Goal: Task Accomplishment & Management: Manage account settings

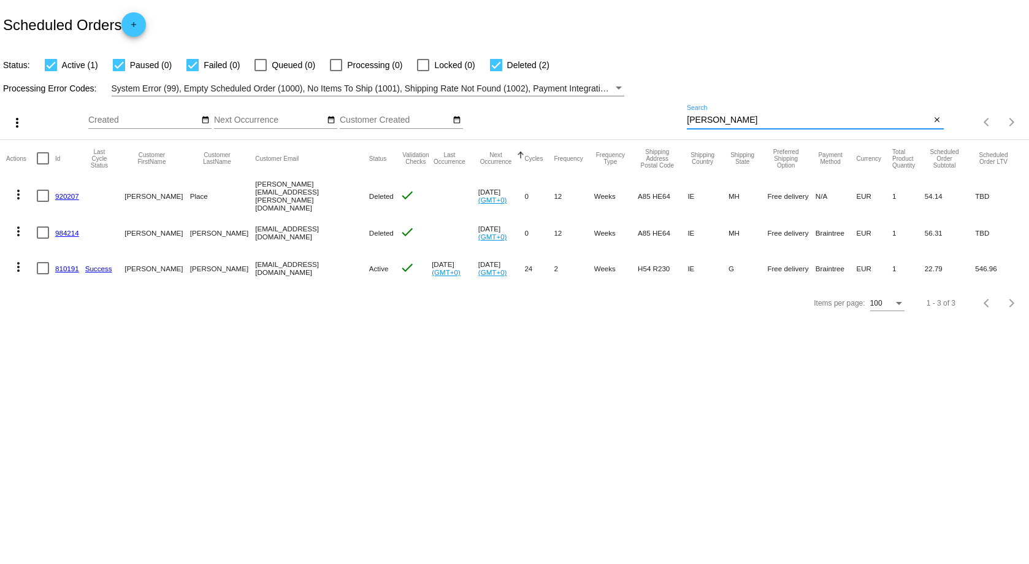
drag, startPoint x: 742, startPoint y: 121, endPoint x: 660, endPoint y: 122, distance: 81.6
click at [644, 126] on div "more_vert Sep Jan Feb Mar [DATE]" at bounding box center [514, 118] width 1029 height 44
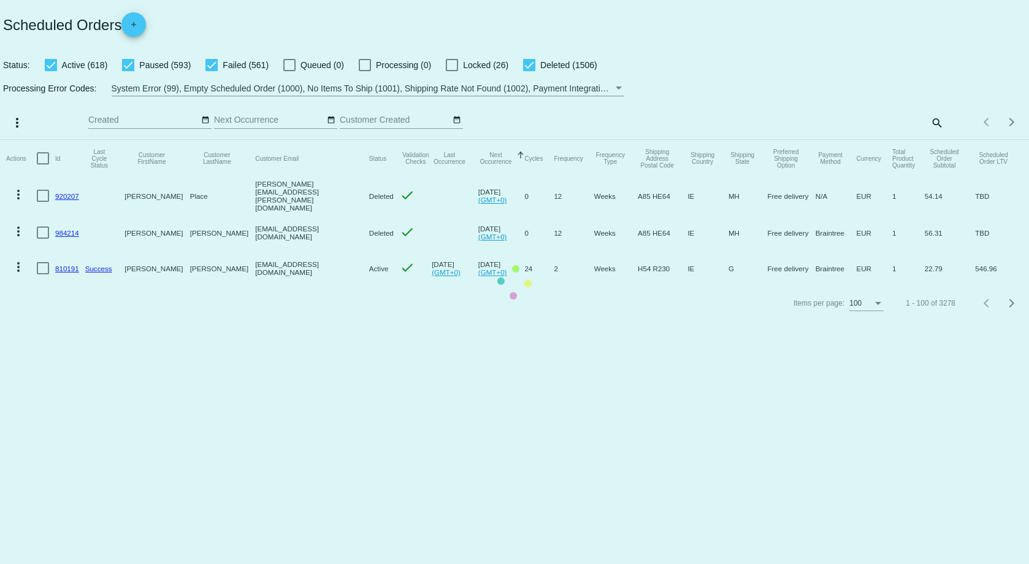
click at [931, 140] on mat-table "Actions Id Last Cycle Status Customer FirstName Customer LastName Customer Emai…" at bounding box center [514, 213] width 1029 height 146
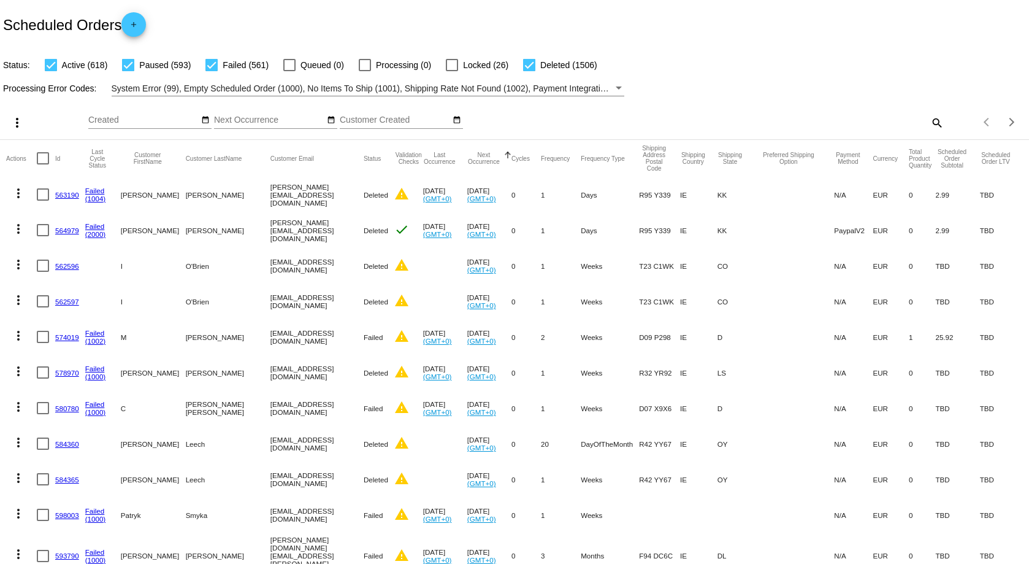
click at [929, 120] on mat-icon "search" at bounding box center [936, 122] width 15 height 19
click at [773, 117] on input "Search" at bounding box center [815, 120] width 256 height 10
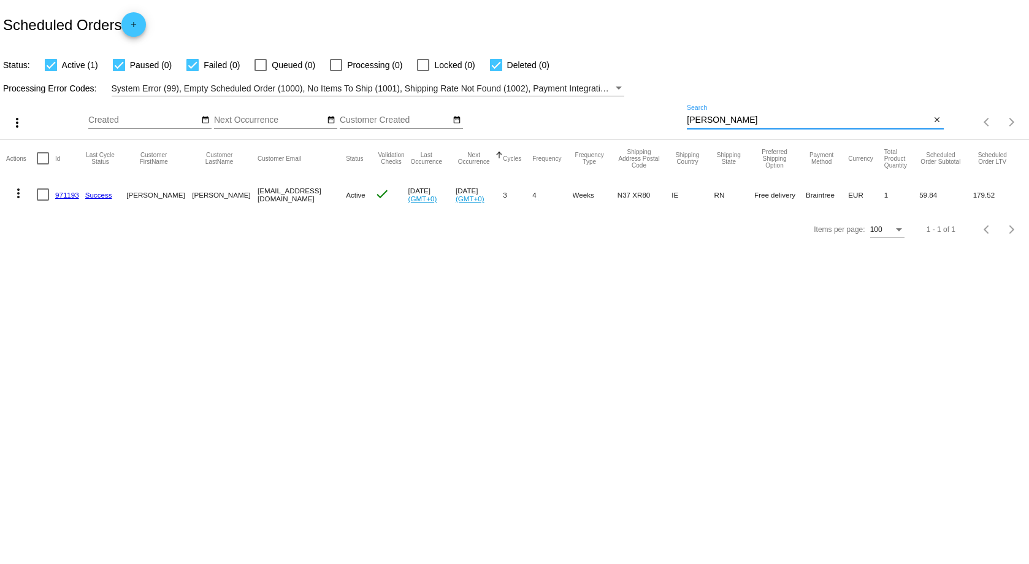
type input "[PERSON_NAME]"
click at [65, 194] on link "971193" at bounding box center [67, 195] width 24 height 8
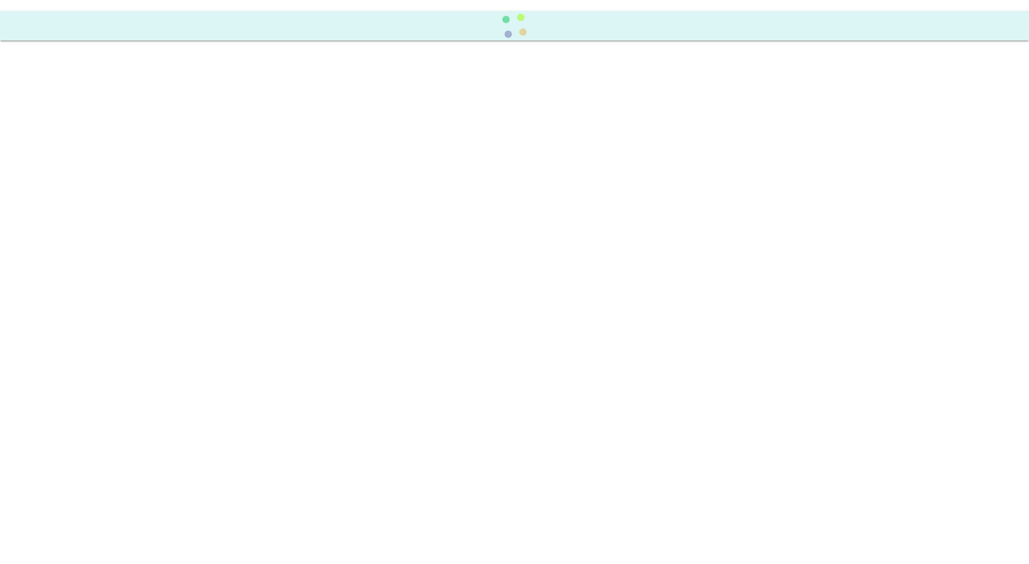
click at [65, 194] on body at bounding box center [514, 282] width 1029 height 564
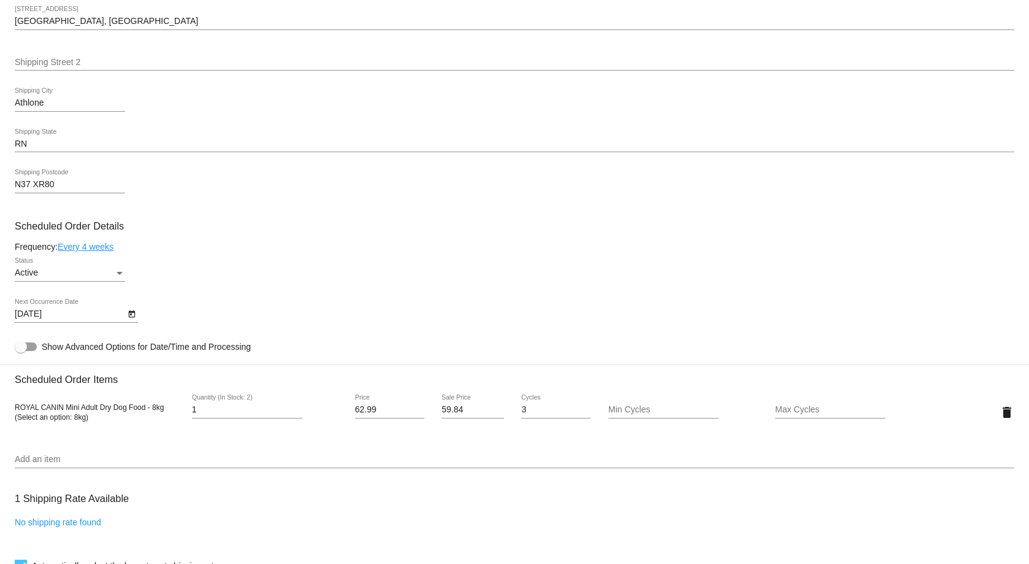
scroll to position [613, 0]
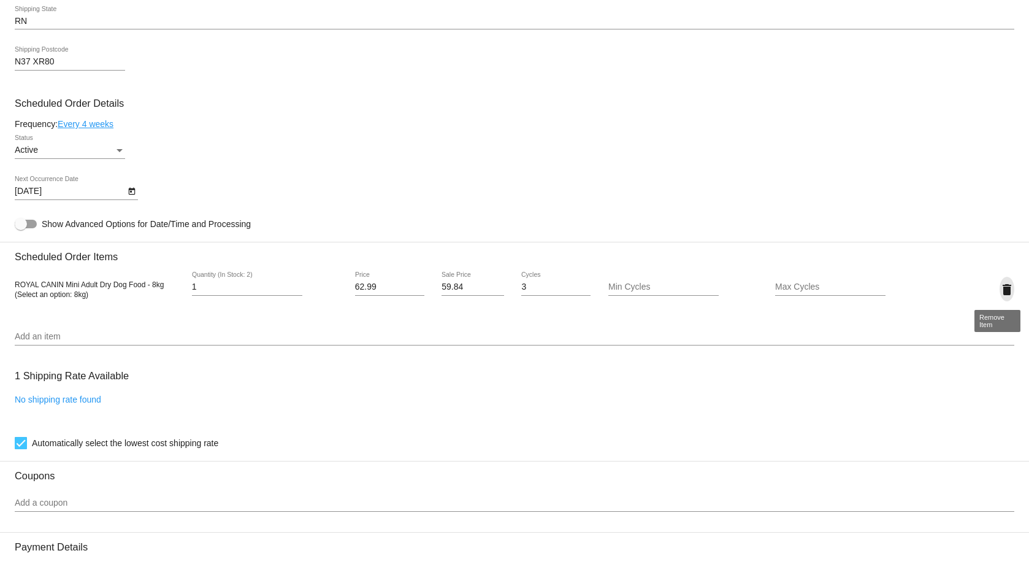
click at [1001, 290] on mat-icon "delete" at bounding box center [1007, 289] width 15 height 15
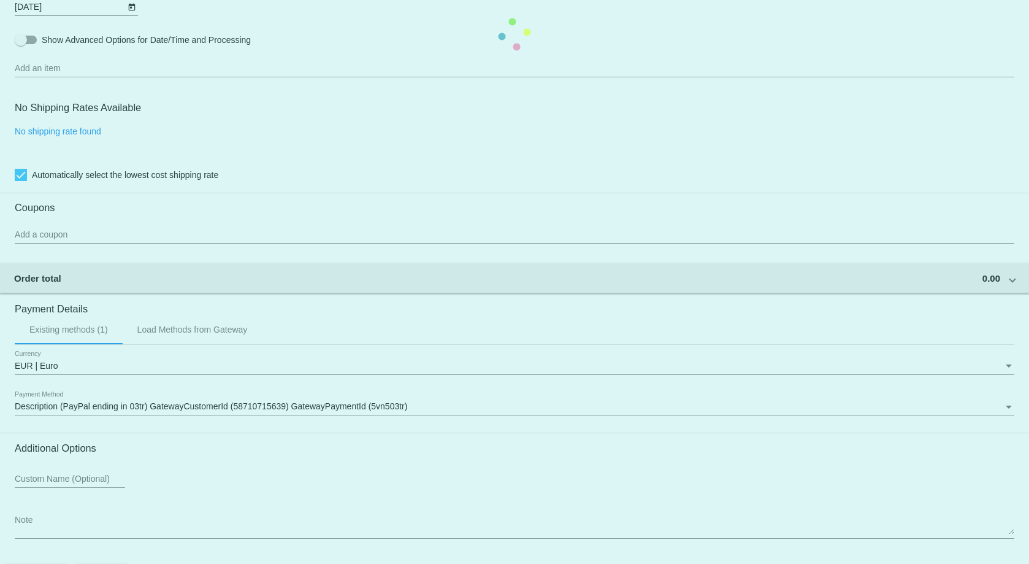
scroll to position [839, 0]
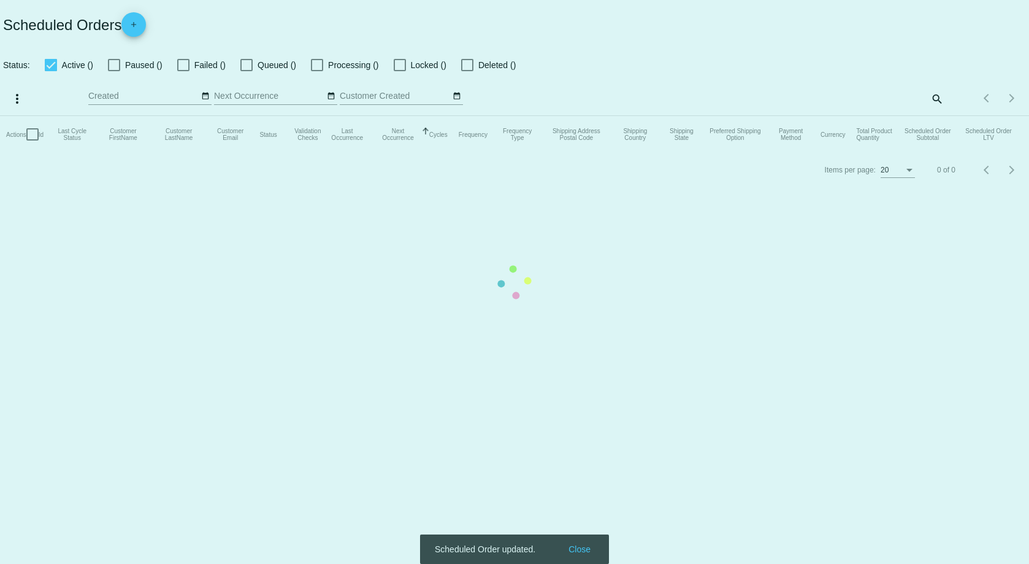
checkbox input "true"
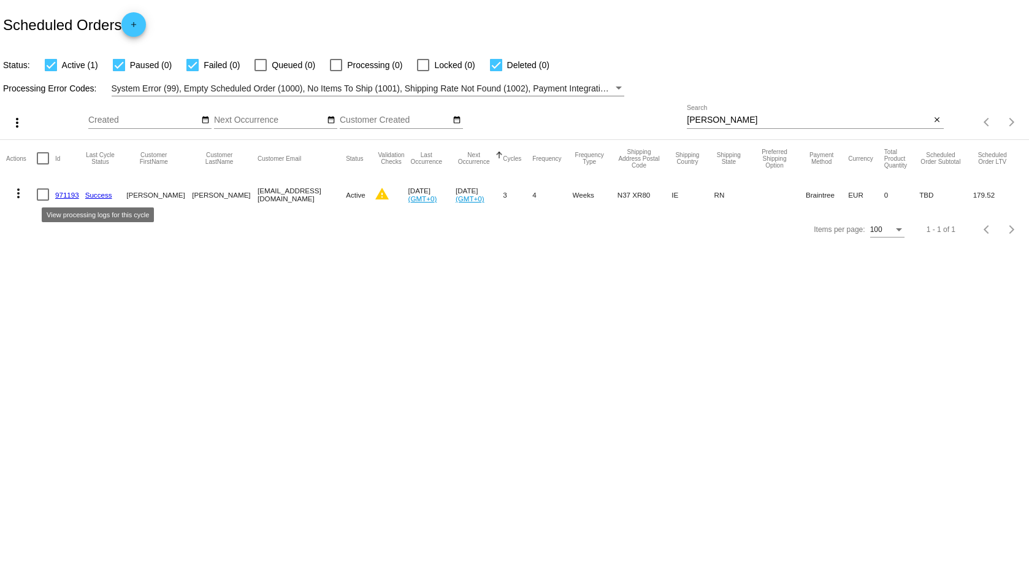
click at [98, 193] on link "Success" at bounding box center [98, 195] width 27 height 8
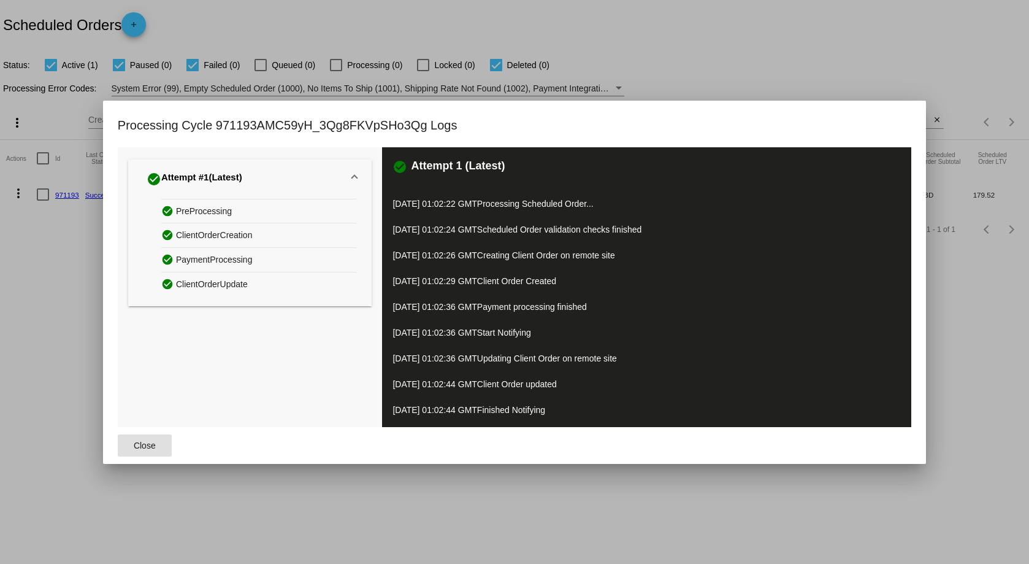
click at [121, 287] on div "check_circle Attempt #1 (Latest) check_circle PreProcessing check_circle Client…" at bounding box center [250, 287] width 264 height 280
click at [75, 281] on div at bounding box center [514, 282] width 1029 height 564
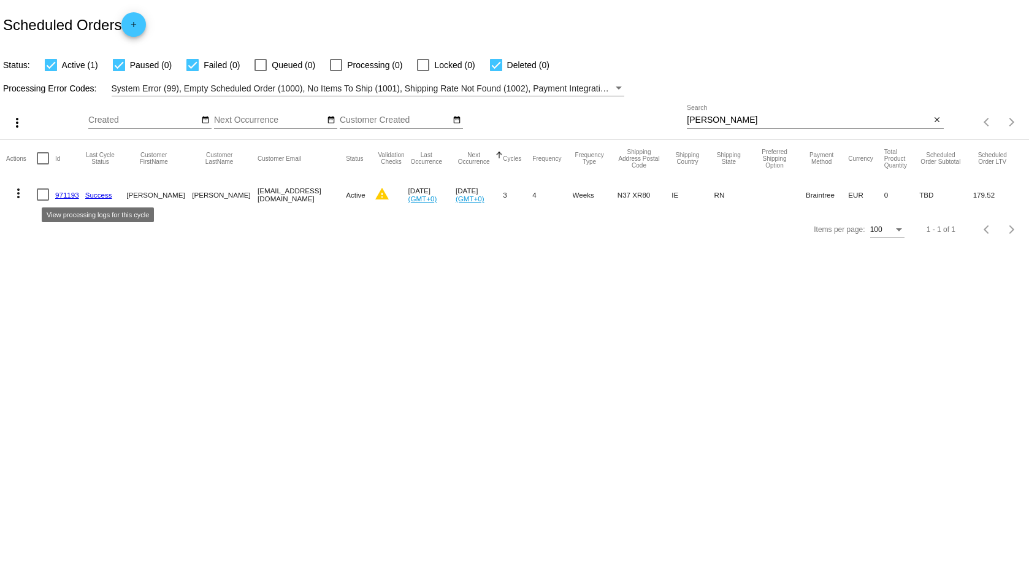
click at [102, 196] on link "Success" at bounding box center [98, 195] width 27 height 8
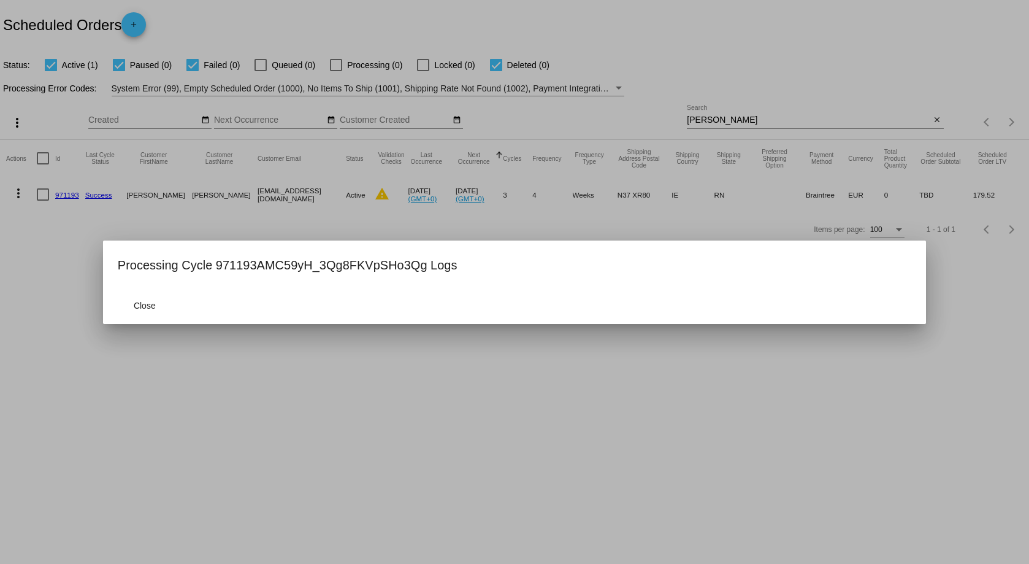
click at [102, 196] on div at bounding box center [514, 282] width 1029 height 564
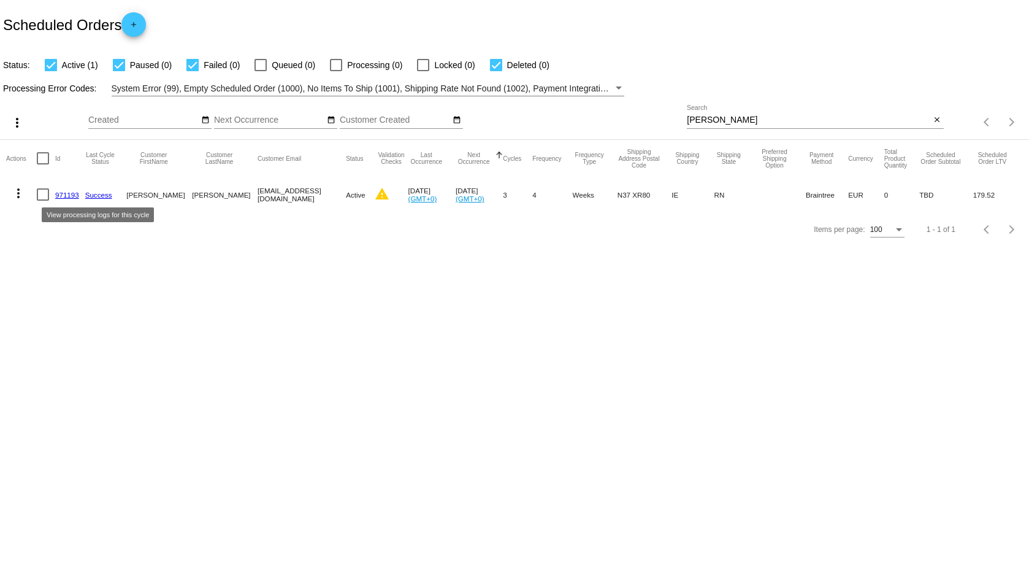
click at [96, 195] on link "Success" at bounding box center [98, 195] width 27 height 8
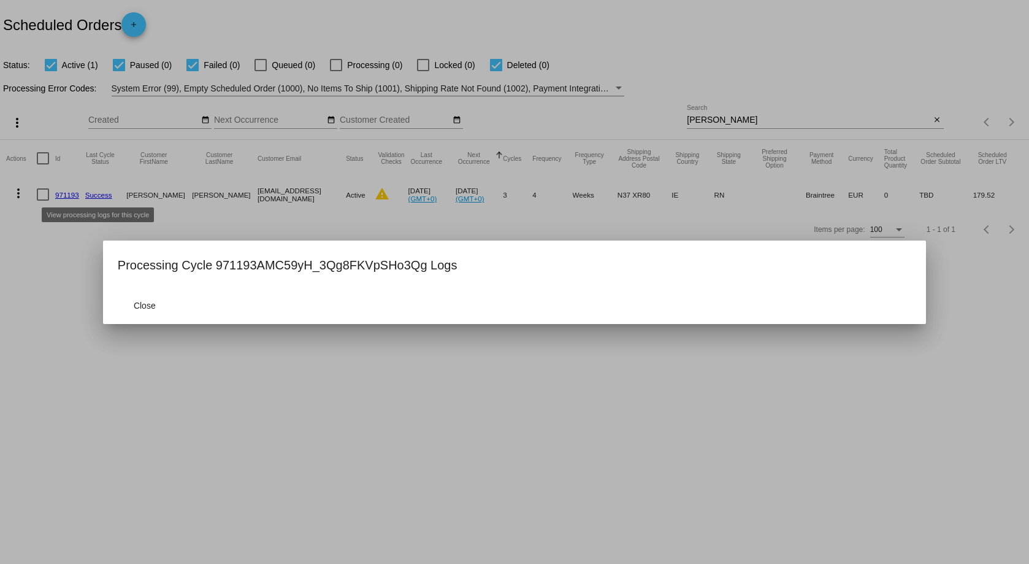
click at [96, 195] on div at bounding box center [514, 282] width 1029 height 564
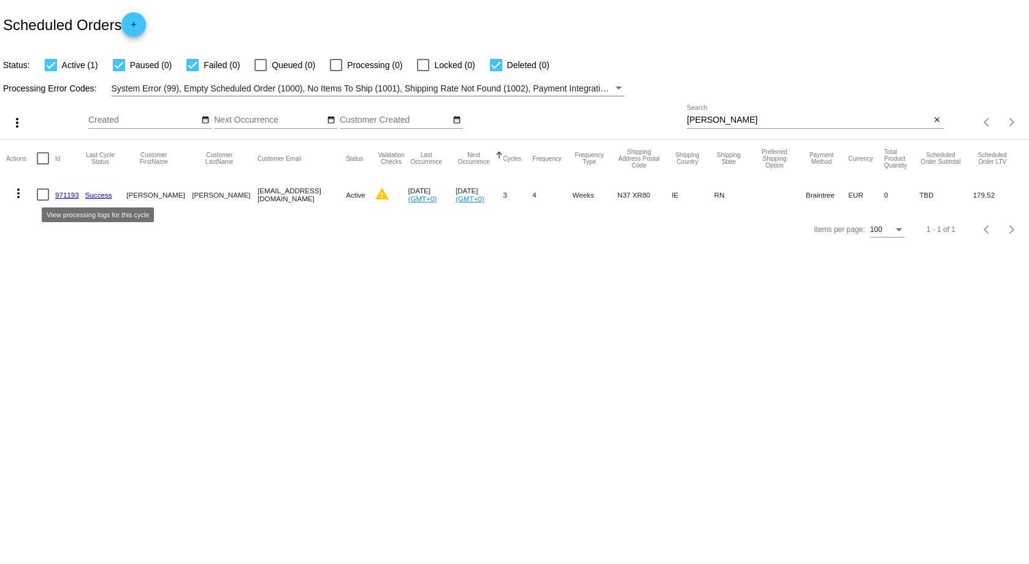
click at [101, 189] on mat-cell "Success" at bounding box center [106, 195] width 42 height 36
click at [101, 200] on mat-cell "Success" at bounding box center [106, 195] width 42 height 36
click at [101, 201] on mat-cell "Success" at bounding box center [106, 195] width 42 height 36
click at [72, 191] on link "971193" at bounding box center [67, 195] width 24 height 8
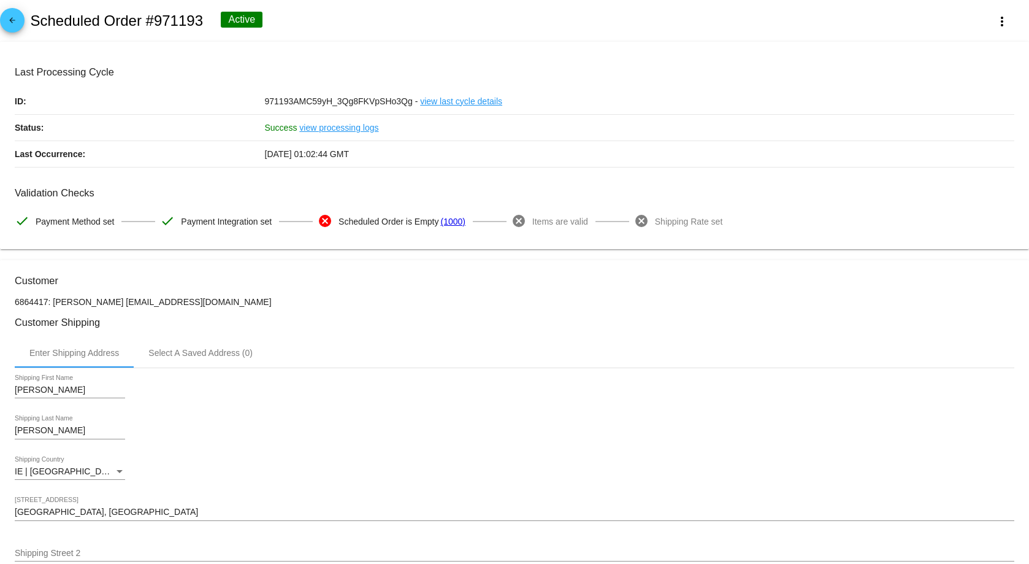
click at [315, 129] on link "view processing logs" at bounding box center [338, 128] width 79 height 26
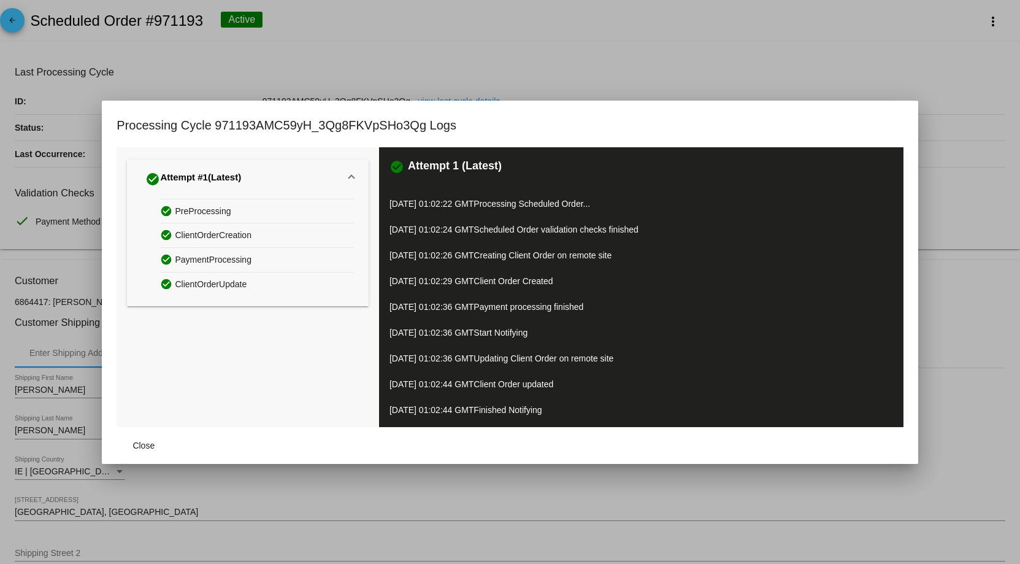
click at [696, 91] on div at bounding box center [510, 282] width 1020 height 564
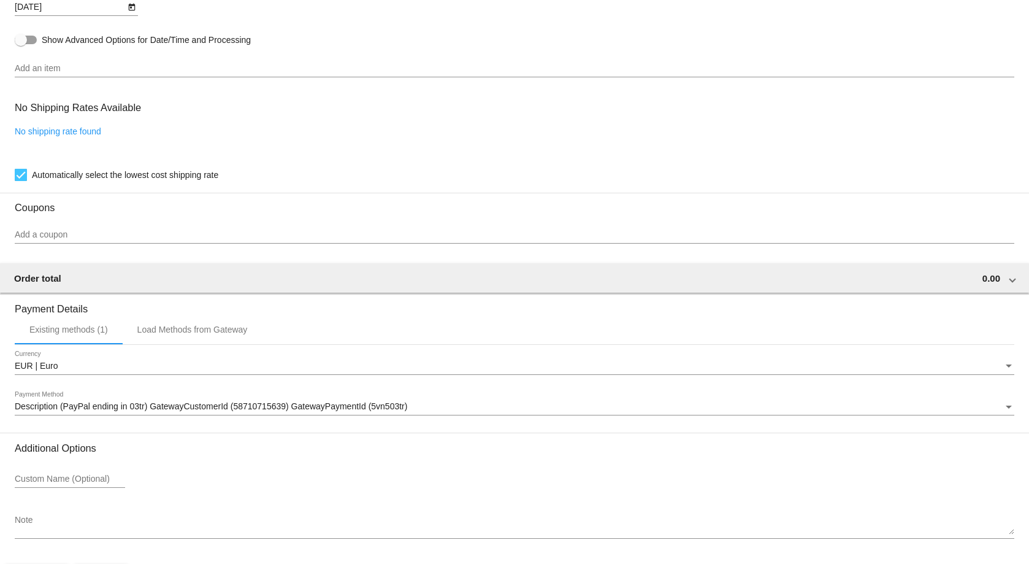
scroll to position [613, 0]
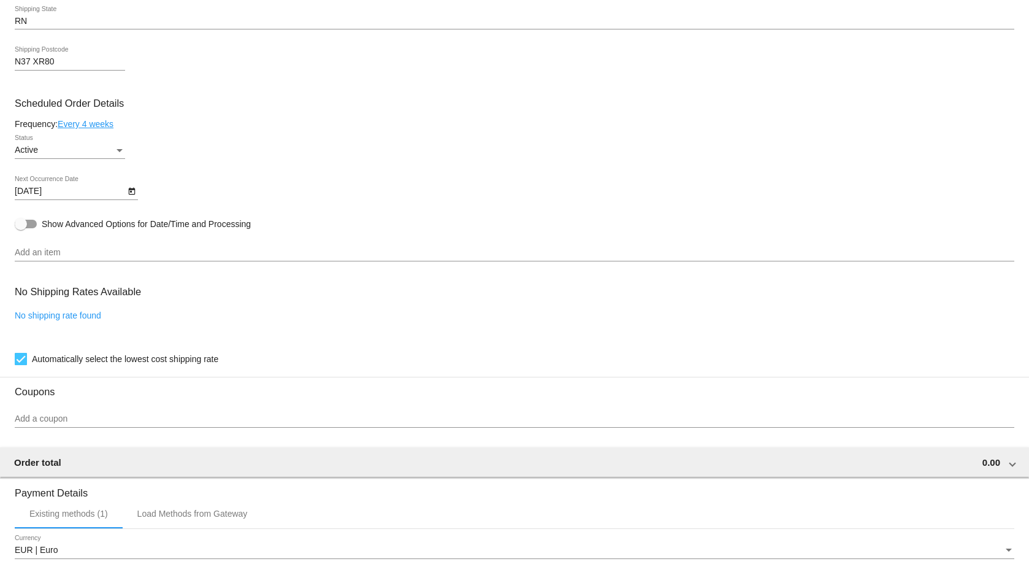
click at [117, 149] on div "Status" at bounding box center [120, 150] width 6 height 3
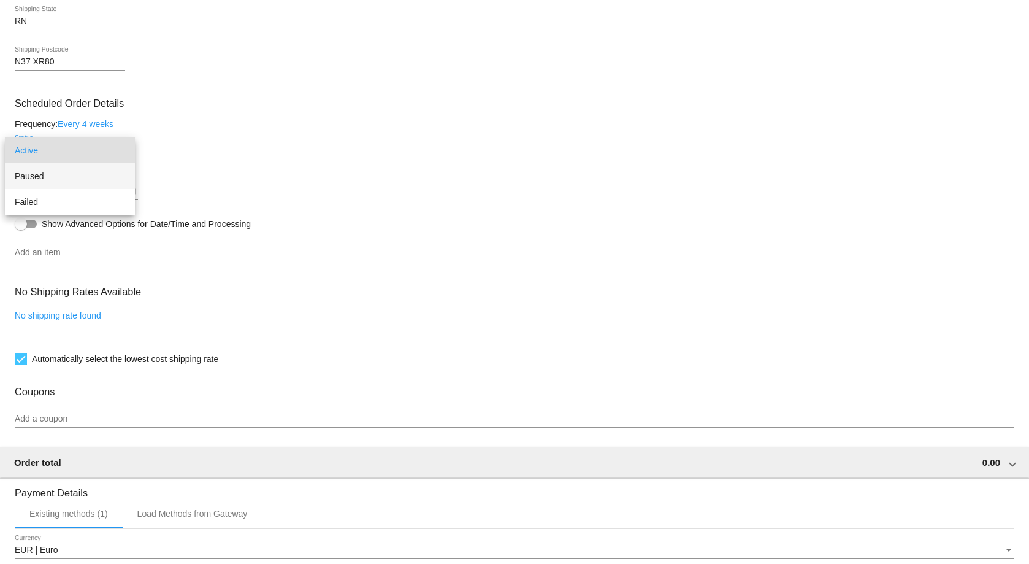
click at [75, 179] on span "Paused" at bounding box center [70, 176] width 110 height 26
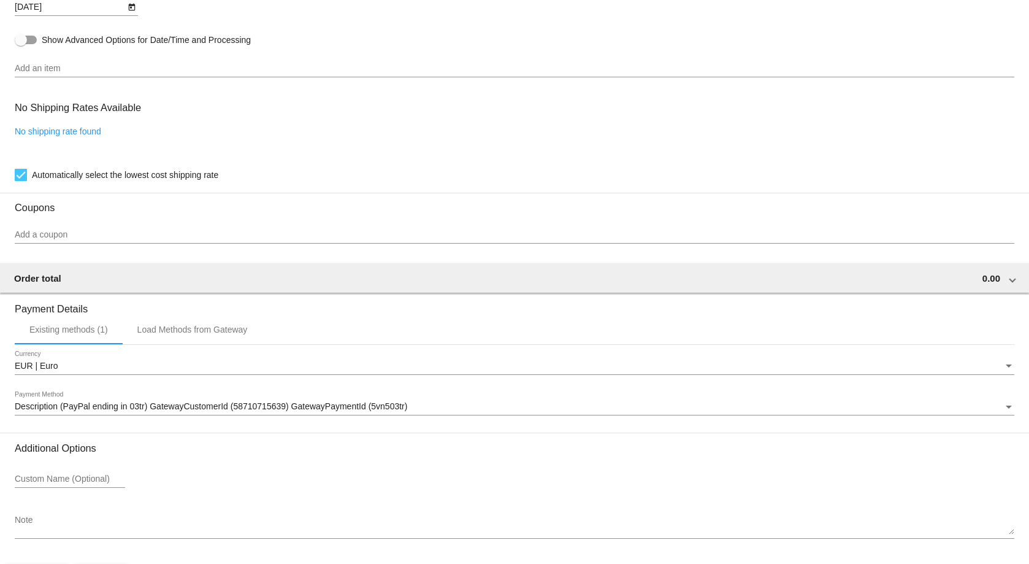
scroll to position [839, 0]
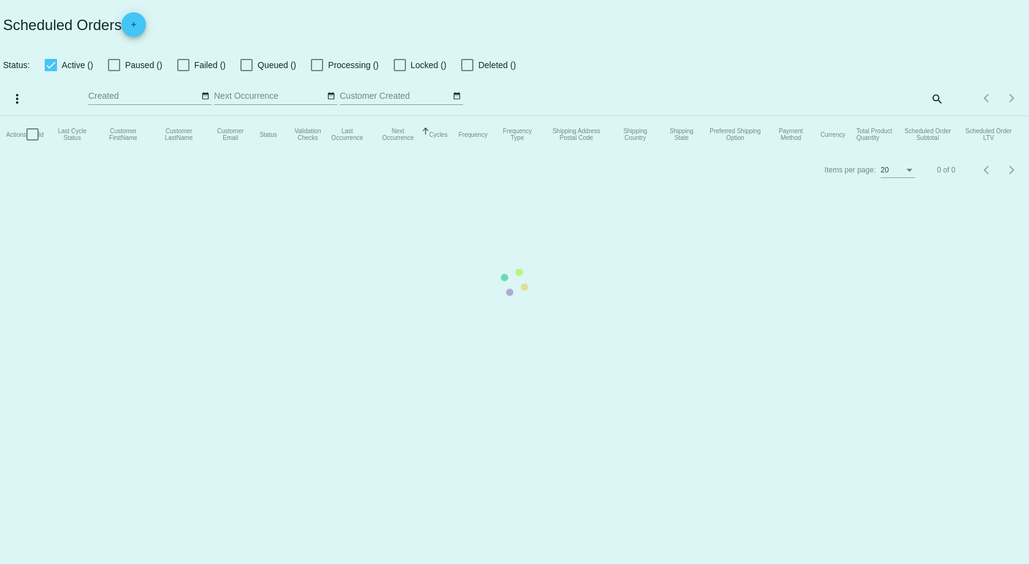
checkbox input "true"
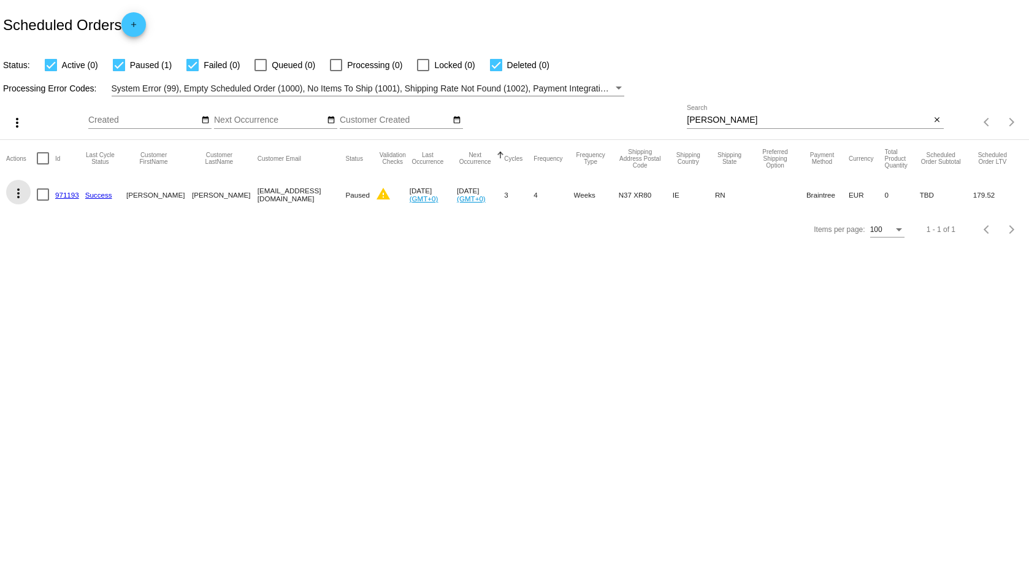
click at [16, 194] on mat-icon "more_vert" at bounding box center [18, 193] width 15 height 15
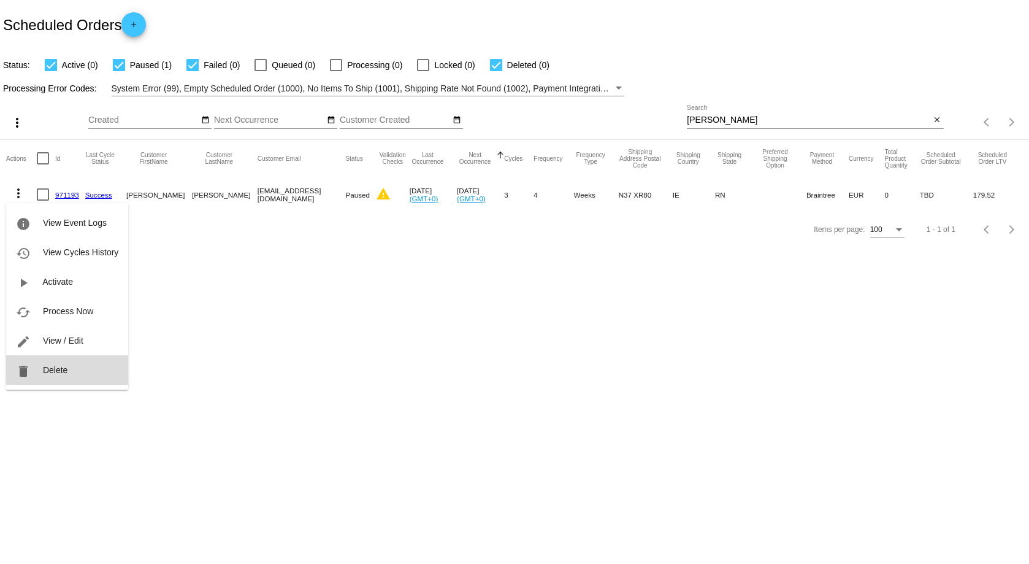
click at [64, 374] on span "Delete" at bounding box center [55, 370] width 25 height 10
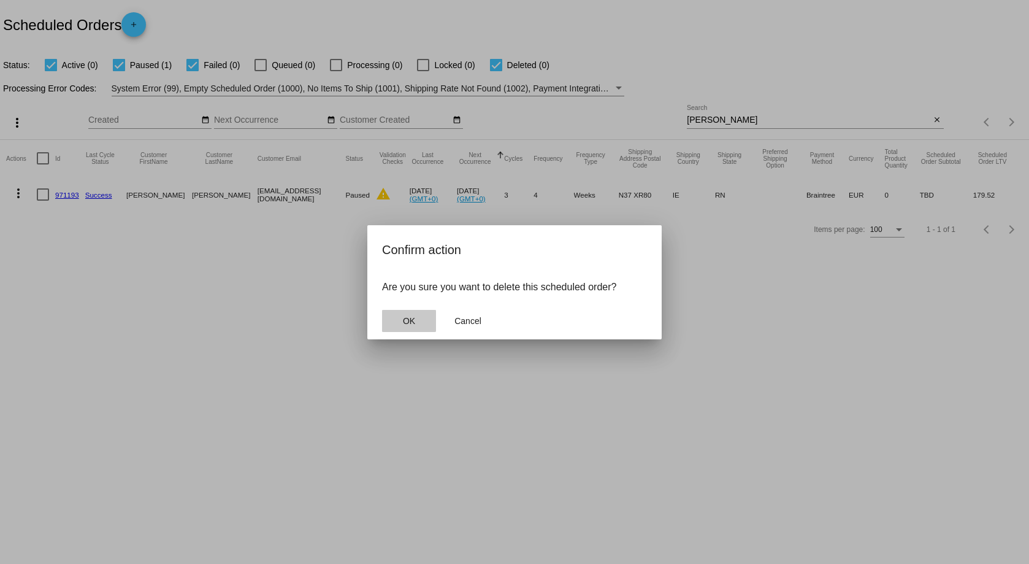
click at [404, 318] on span "OK" at bounding box center [409, 321] width 12 height 10
